Goal: Task Accomplishment & Management: Use online tool/utility

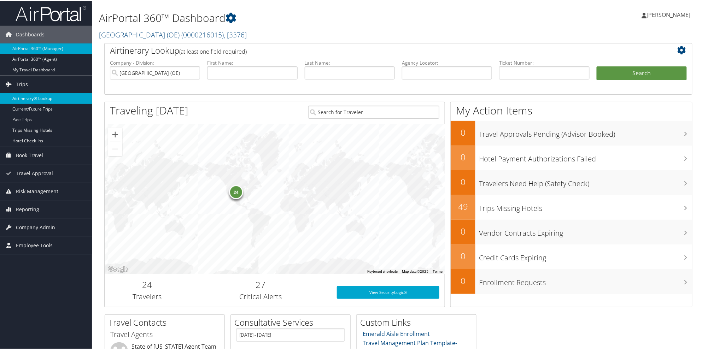
click at [26, 97] on link "Airtinerary® Lookup" at bounding box center [46, 98] width 92 height 11
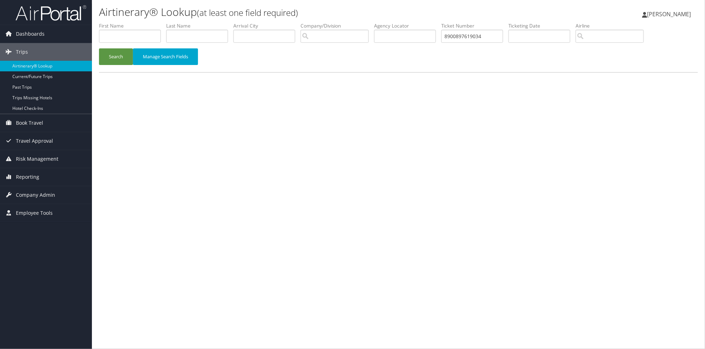
type input "8900897619034"
click at [99, 48] on button "Search" at bounding box center [116, 56] width 34 height 17
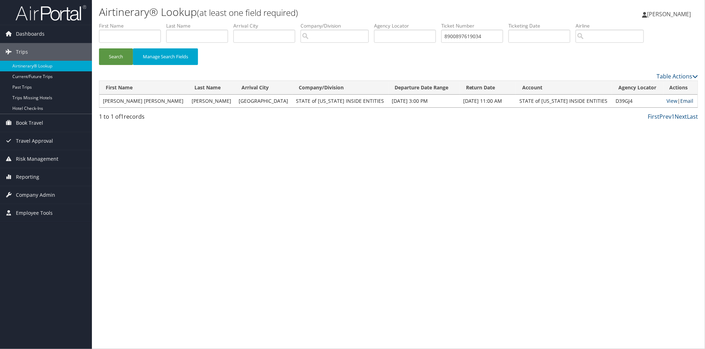
click at [682, 102] on link "Email" at bounding box center [686, 101] width 13 height 7
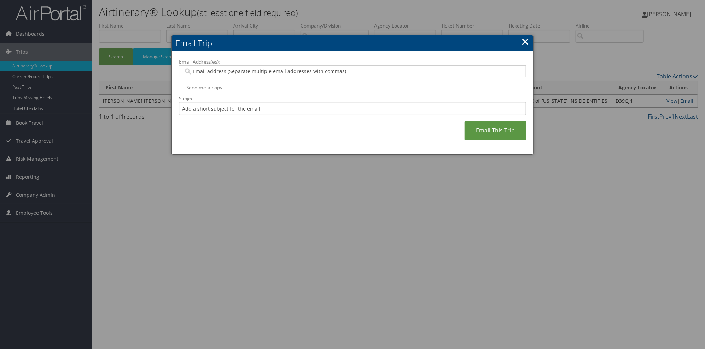
click at [193, 69] on input "Email Address(es):" at bounding box center [352, 71] width 338 height 7
paste input "[EMAIL_ADDRESS][US_STATE][DOMAIN_NAME]"
type input "[EMAIL_ADDRESS][US_STATE][DOMAIN_NAME]"
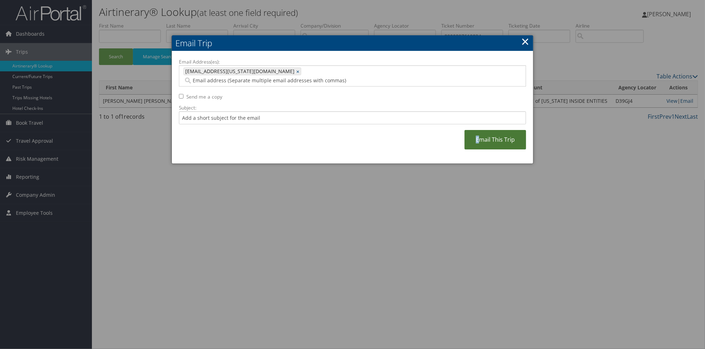
click at [478, 134] on link "Email This Trip" at bounding box center [495, 139] width 62 height 19
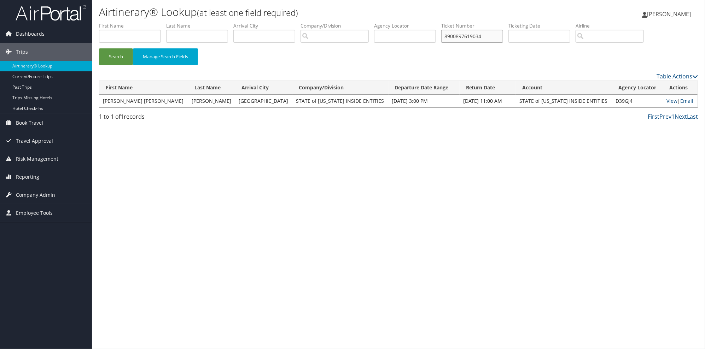
drag, startPoint x: 511, startPoint y: 37, endPoint x: 444, endPoint y: 37, distance: 67.2
click at [444, 22] on ul "First Name Last Name Departure City Arrival City Company/Division Airport/City …" at bounding box center [398, 22] width 599 height 0
click at [99, 48] on button "Search" at bounding box center [116, 56] width 34 height 17
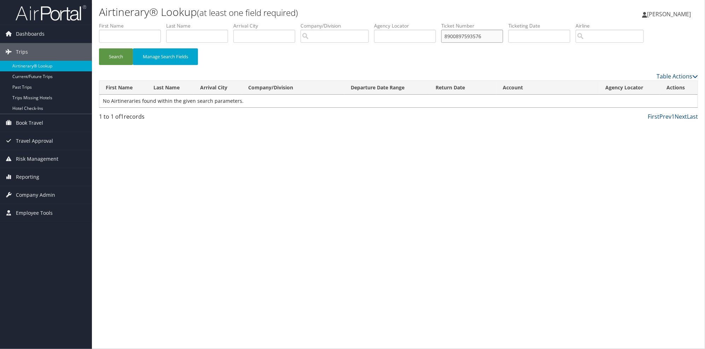
drag, startPoint x: 467, startPoint y: 37, endPoint x: 437, endPoint y: 38, distance: 30.8
click at [437, 22] on ul "First Name Last Name Departure City Arrival City Company/Division Airport/City …" at bounding box center [398, 22] width 599 height 0
type input "8900897593576"
click at [99, 48] on button "Search" at bounding box center [116, 56] width 34 height 17
drag, startPoint x: 497, startPoint y: 36, endPoint x: 462, endPoint y: 34, distance: 35.0
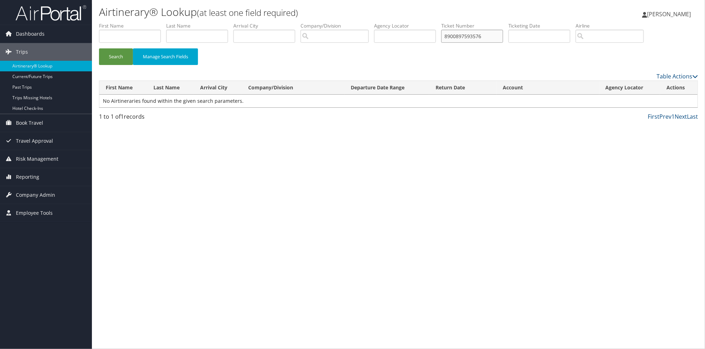
click at [462, 34] on input "8900897593576" at bounding box center [472, 36] width 62 height 13
click at [476, 41] on input "text" at bounding box center [472, 36] width 62 height 13
paste input "8900897593576"
type input "8900897593576"
click at [118, 59] on button "Search" at bounding box center [116, 56] width 34 height 17
